Goal: Find specific page/section: Find specific page/section

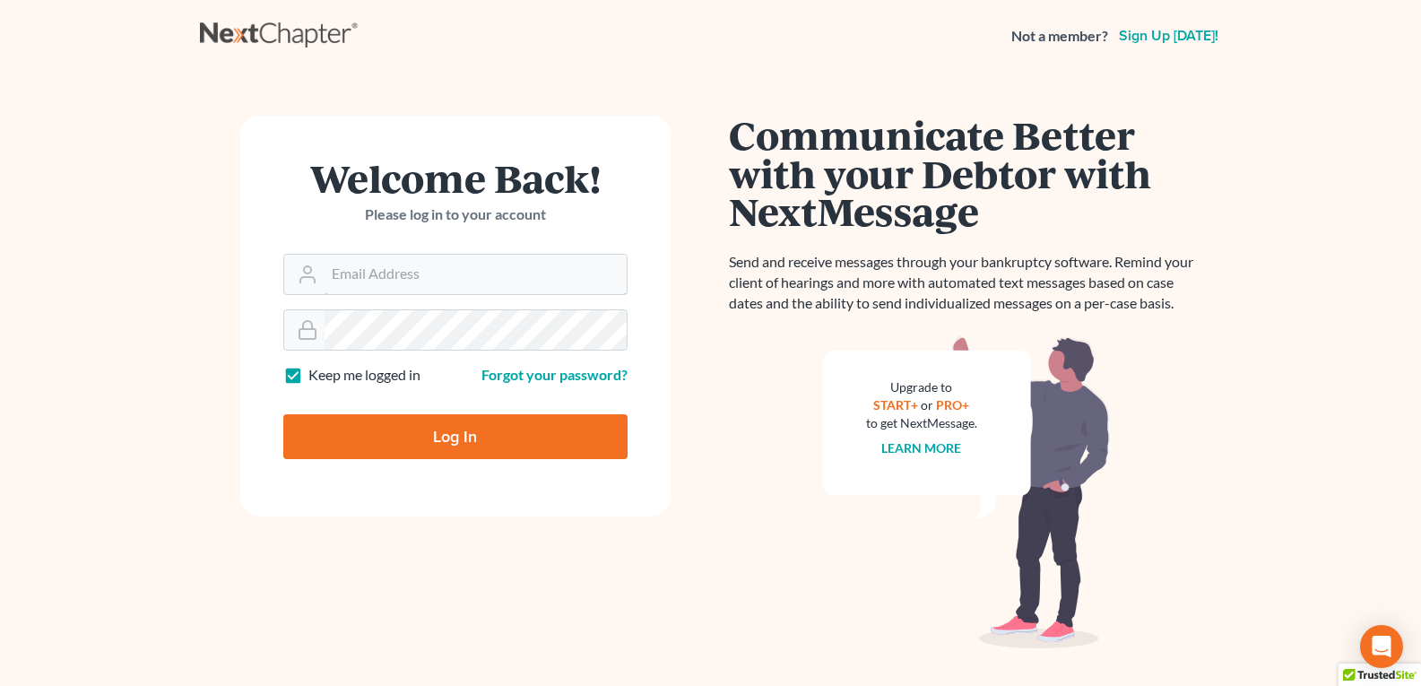
type input "[EMAIL_ADDRESS][DOMAIN_NAME]"
click at [435, 428] on input "Log In" at bounding box center [455, 436] width 344 height 45
type input "Thinking..."
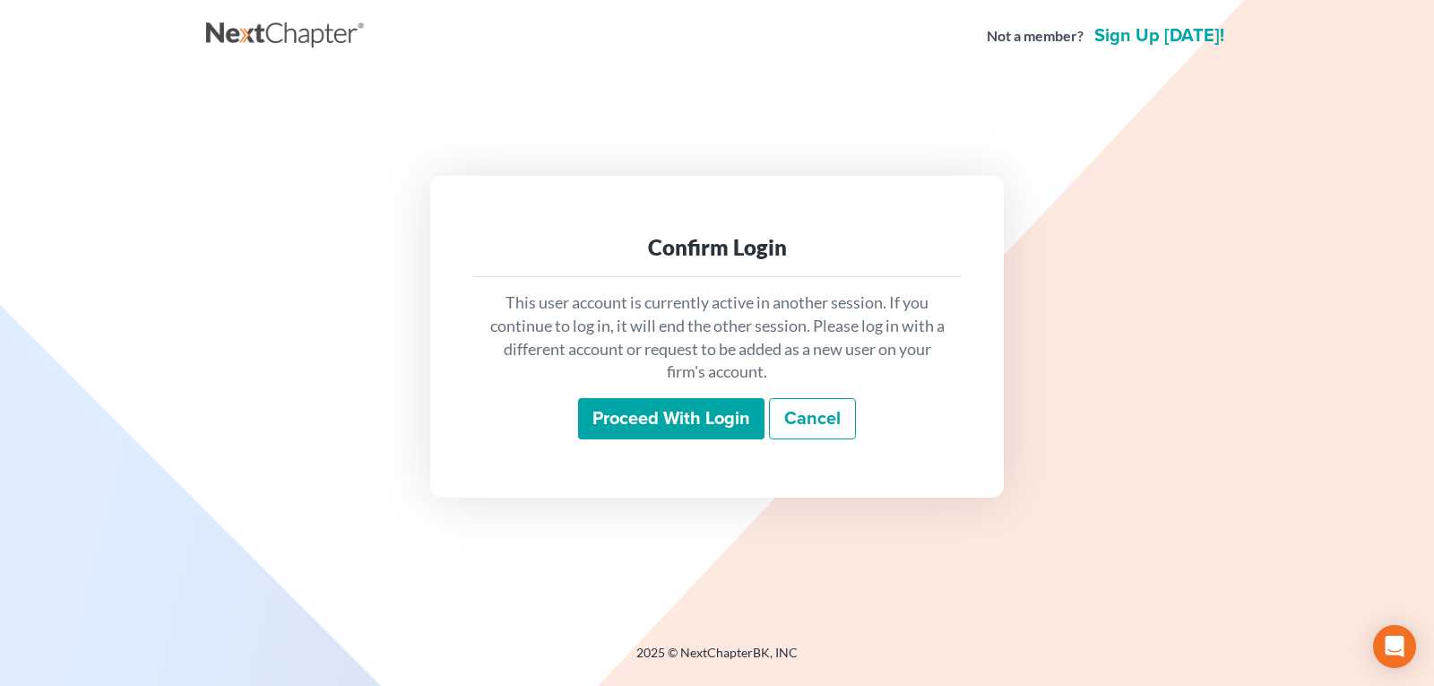
click at [659, 438] on input "Proceed with login" at bounding box center [671, 418] width 186 height 41
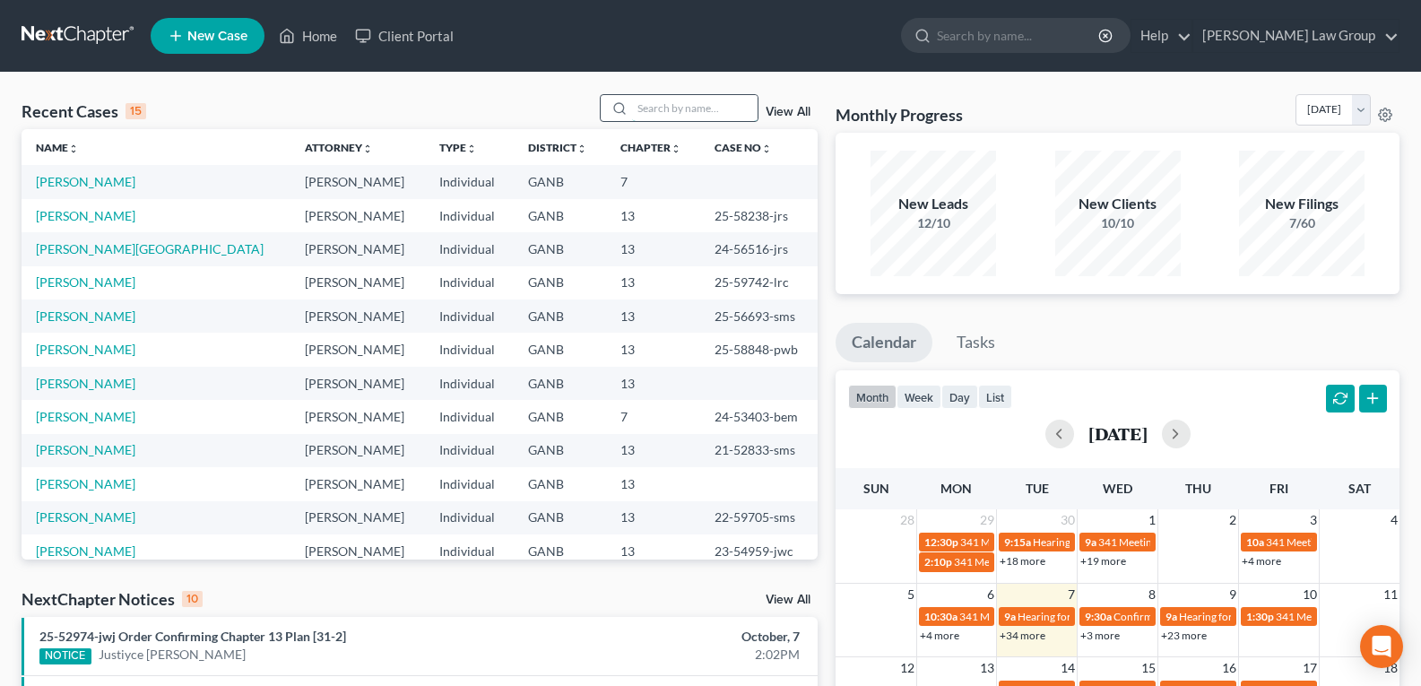
click at [736, 108] on input "search" at bounding box center [694, 108] width 125 height 26
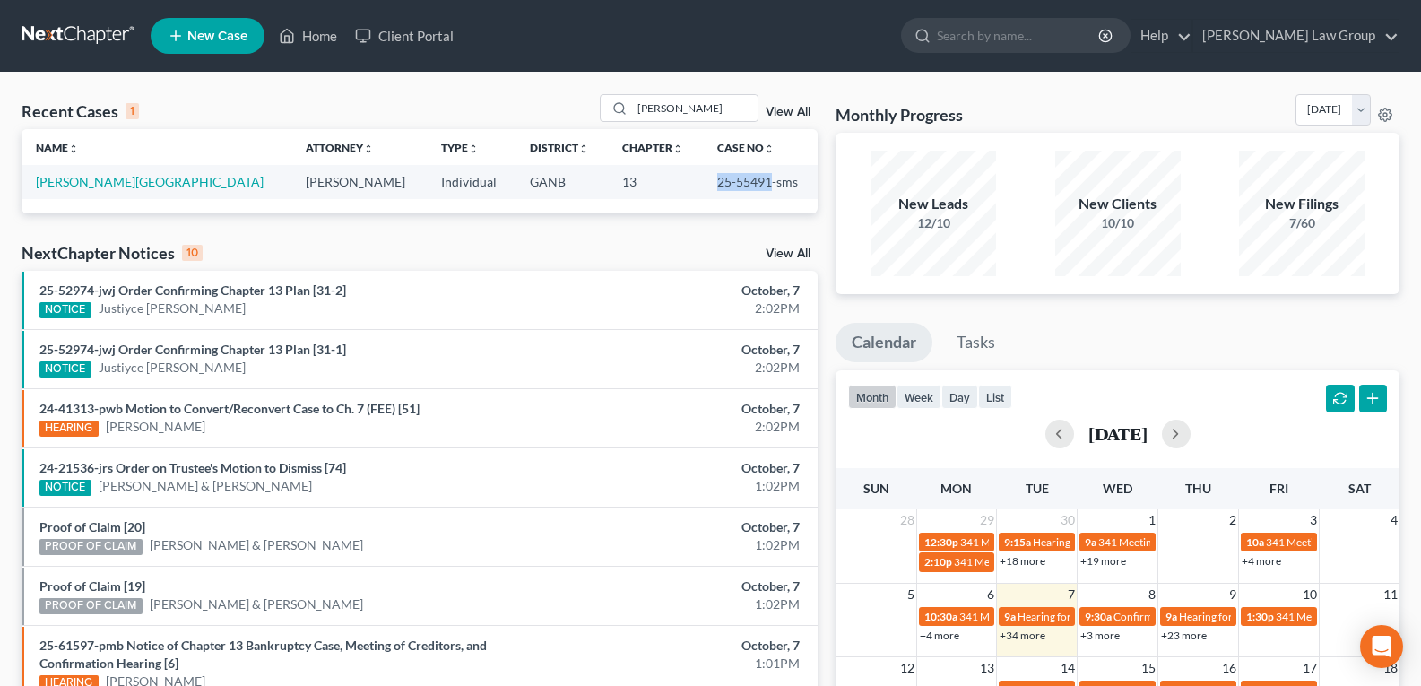
drag, startPoint x: 687, startPoint y: 185, endPoint x: 739, endPoint y: 194, distance: 53.8
click at [739, 194] on td "25-55491-sms" at bounding box center [761, 181] width 116 height 33
copy td "25-55491"
drag, startPoint x: 688, startPoint y: 101, endPoint x: 596, endPoint y: 114, distance: 93.2
click at [597, 113] on div "Recent Cases 1 [PERSON_NAME] View All" at bounding box center [420, 111] width 796 height 35
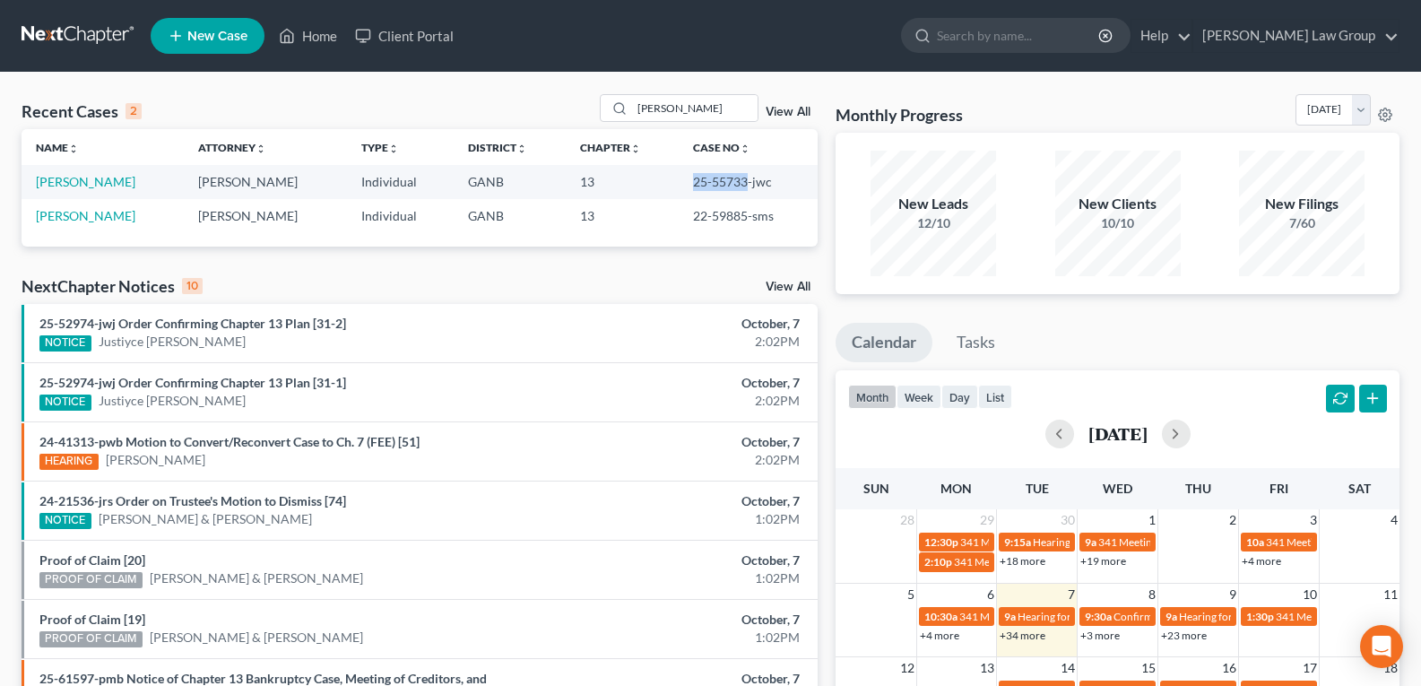
drag, startPoint x: 678, startPoint y: 183, endPoint x: 738, endPoint y: 187, distance: 59.3
click at [738, 187] on td "25-55733-jwc" at bounding box center [747, 181] width 139 height 33
copy td "25-55733"
drag, startPoint x: 661, startPoint y: 107, endPoint x: 557, endPoint y: 99, distance: 103.3
click at [557, 99] on div "Recent Cases 2 Ricks View All" at bounding box center [420, 111] width 796 height 35
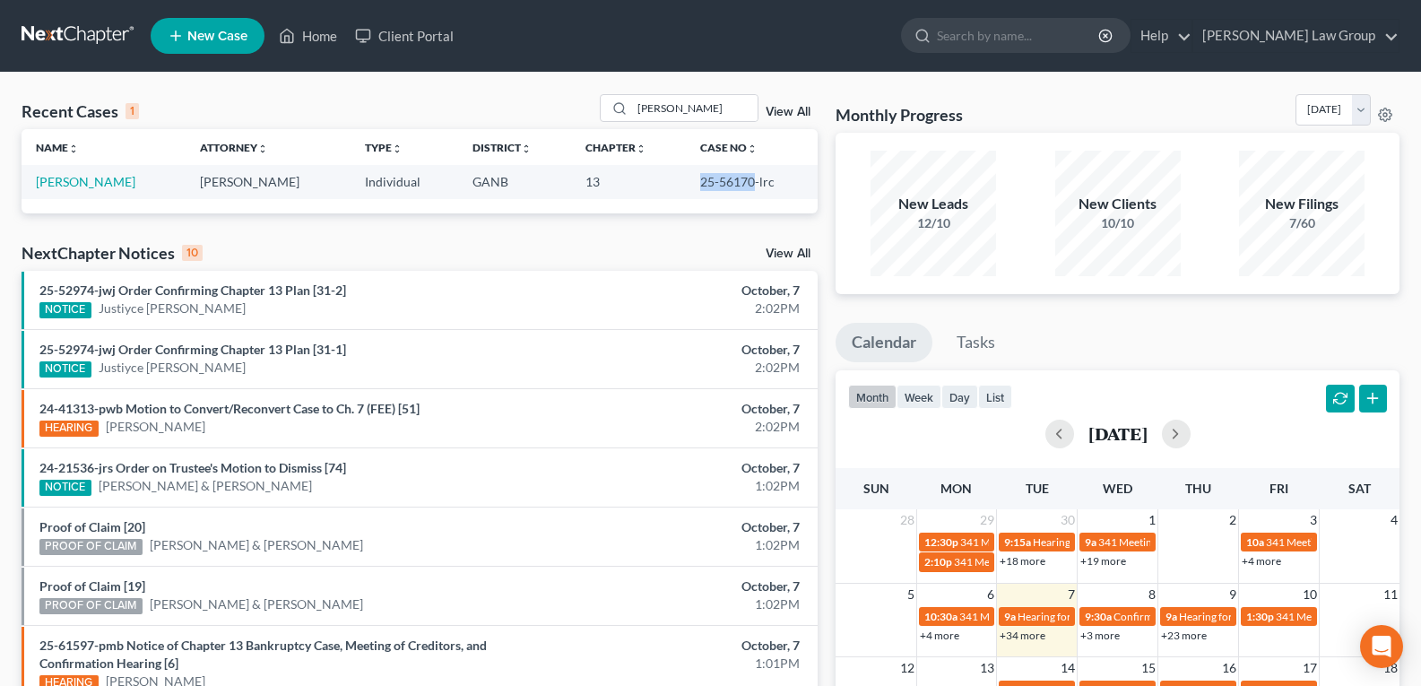
drag, startPoint x: 692, startPoint y: 184, endPoint x: 750, endPoint y: 186, distance: 58.3
click at [750, 186] on td "25-56170-lrc" at bounding box center [752, 181] width 132 height 33
copy td "25-56170"
drag, startPoint x: 700, startPoint y: 108, endPoint x: 442, endPoint y: 107, distance: 258.1
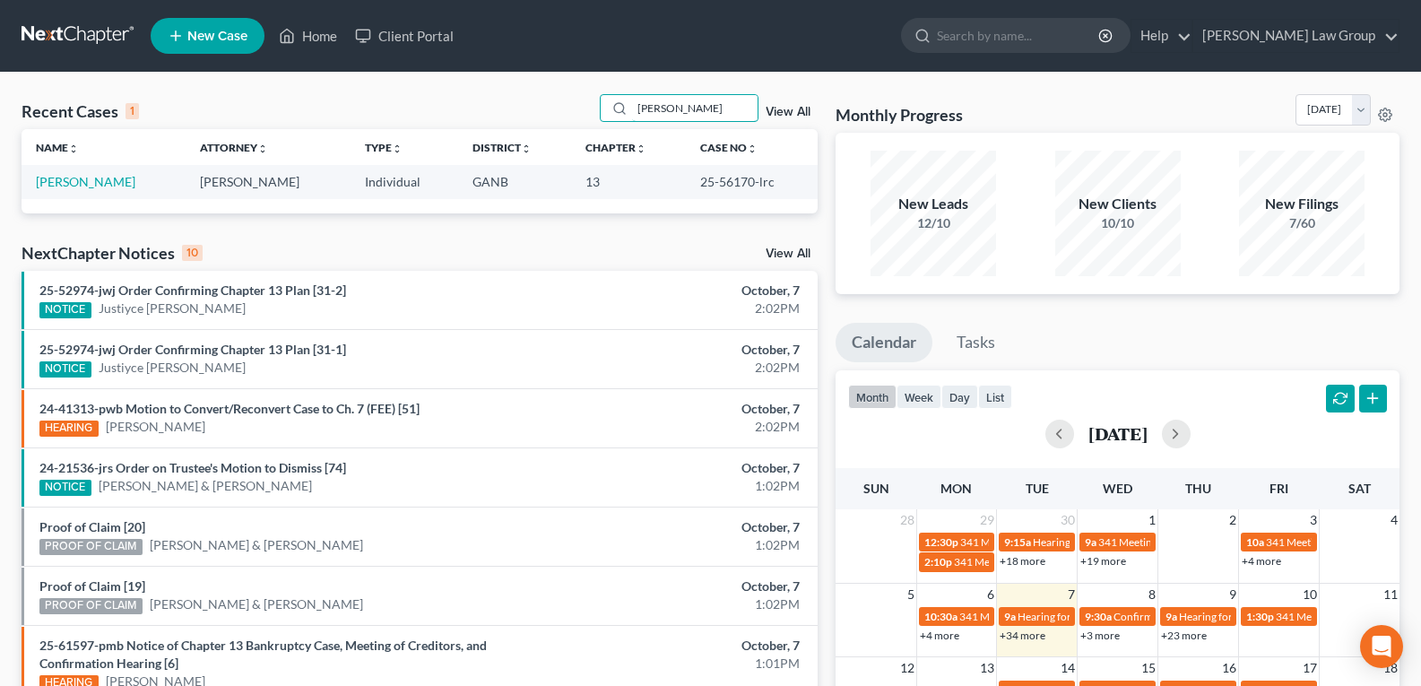
click at [442, 107] on div "Recent Cases 1 Langston View All" at bounding box center [420, 111] width 796 height 35
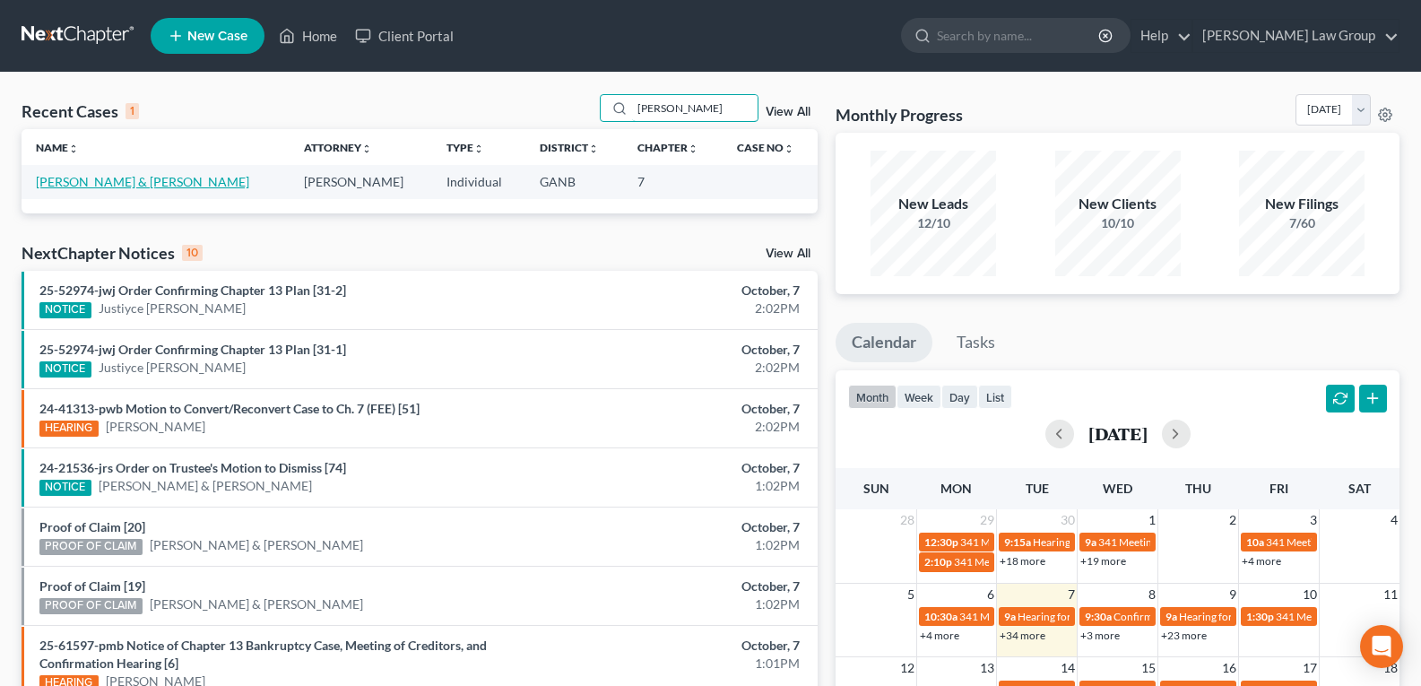
type input "Downard"
click at [137, 184] on link "Downard, Steven & Patricia" at bounding box center [142, 181] width 213 height 15
